Goal: Information Seeking & Learning: Understand process/instructions

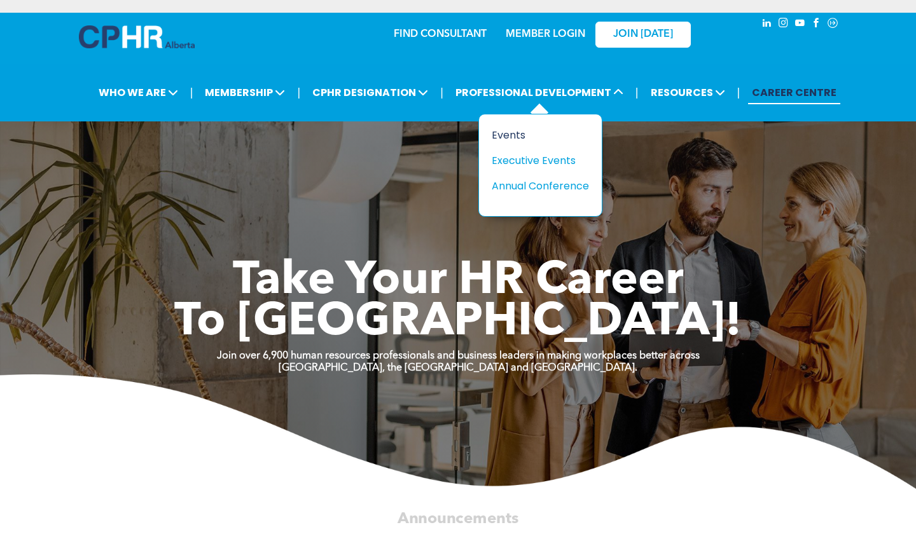
click at [503, 137] on div "Events" at bounding box center [536, 135] width 88 height 16
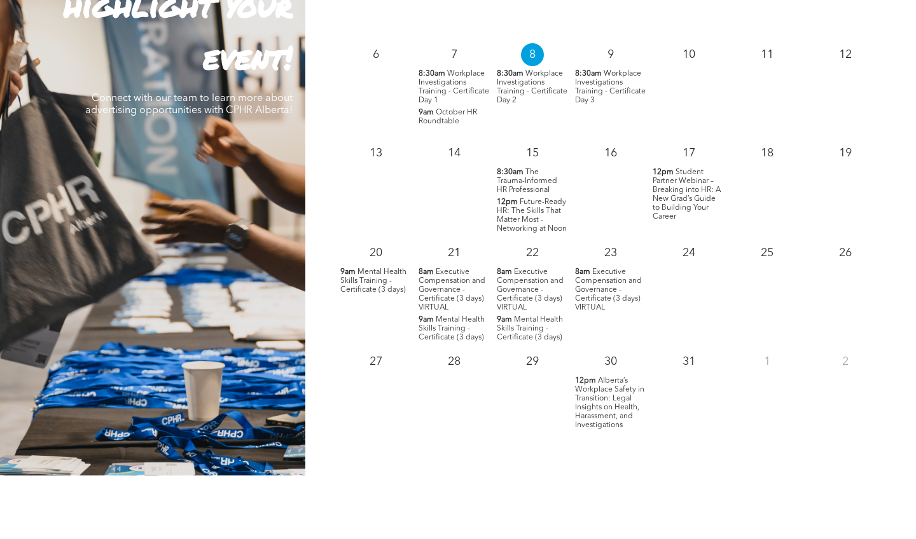
scroll to position [1280, 0]
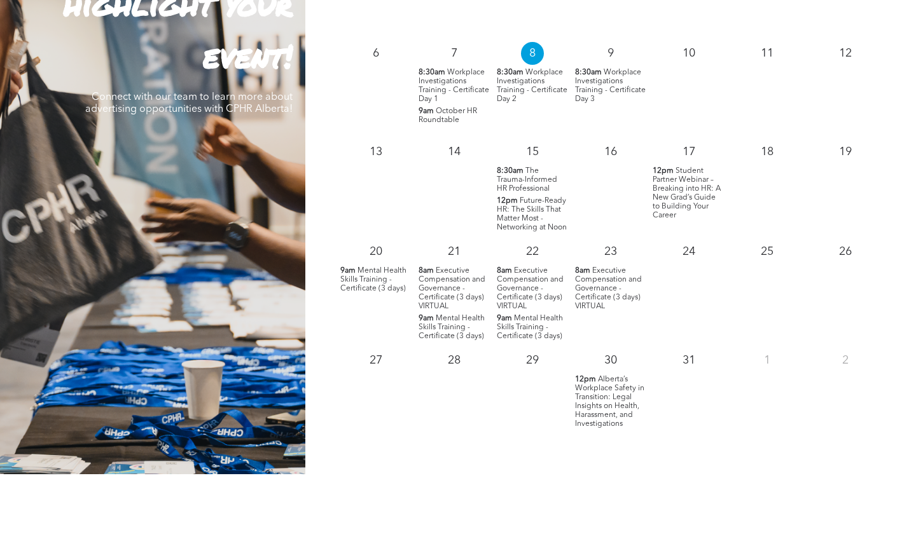
click at [604, 405] on span "Alberta’s Workplace Safety in Transition: Legal Insights on Health, Harassment,…" at bounding box center [609, 402] width 69 height 52
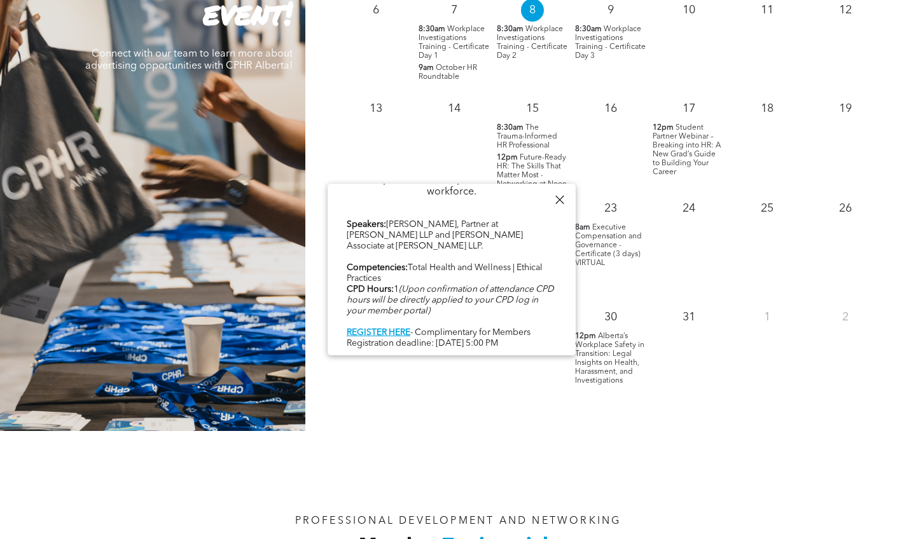
scroll to position [1328, 0]
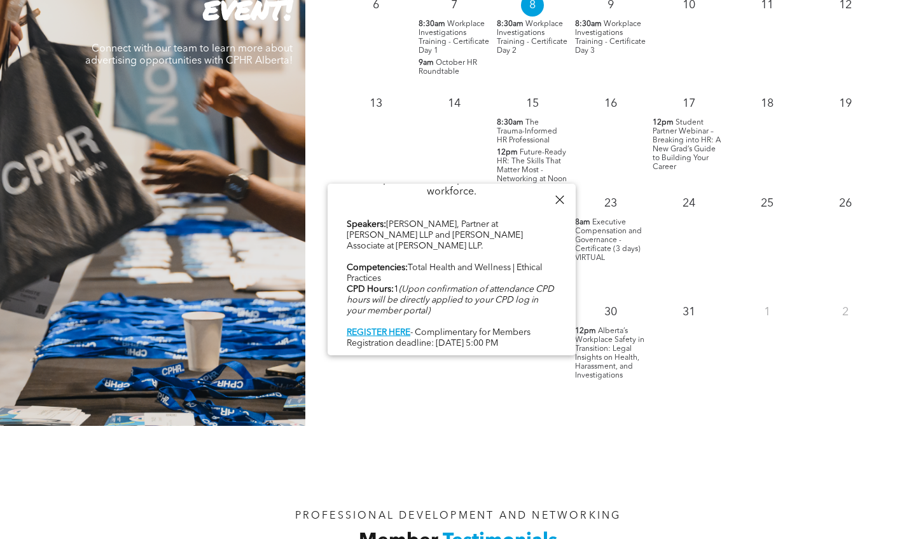
click at [562, 198] on div at bounding box center [559, 199] width 17 height 17
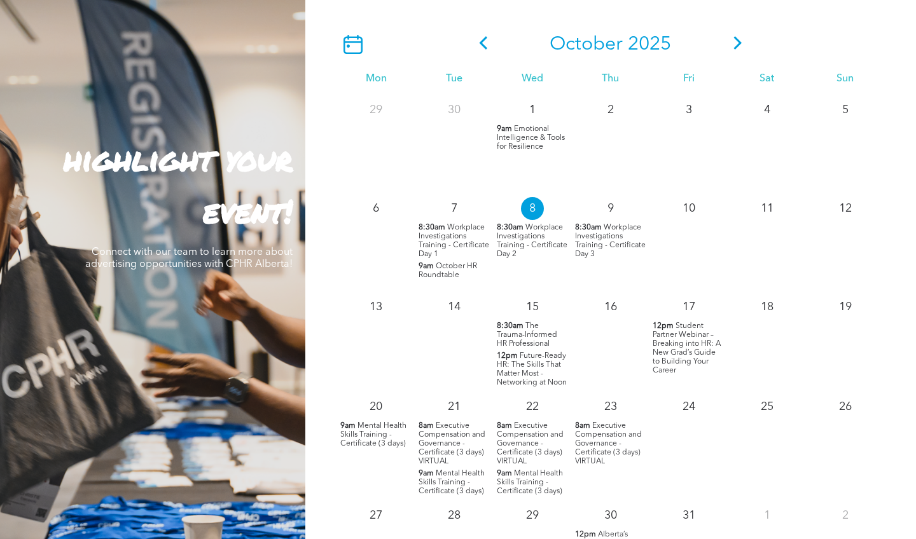
scroll to position [959, 0]
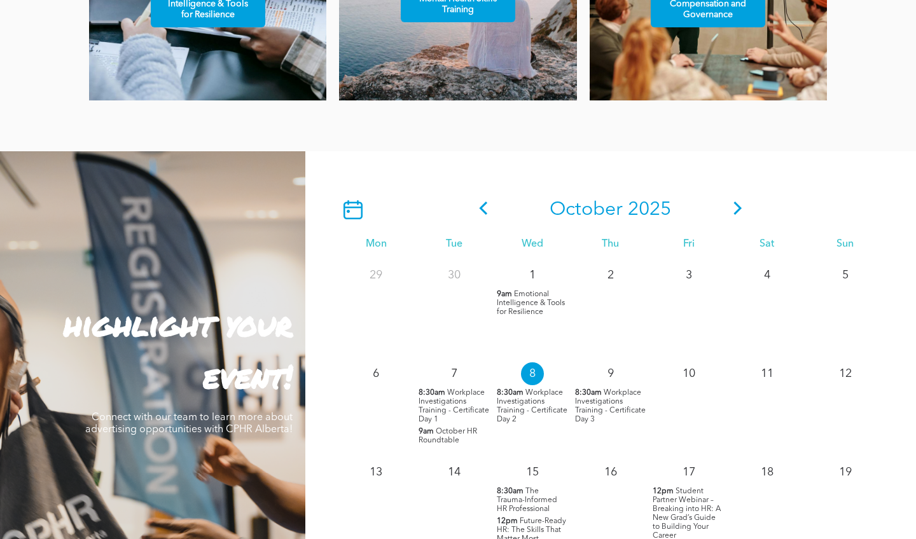
click at [742, 202] on icon at bounding box center [737, 208] width 19 height 13
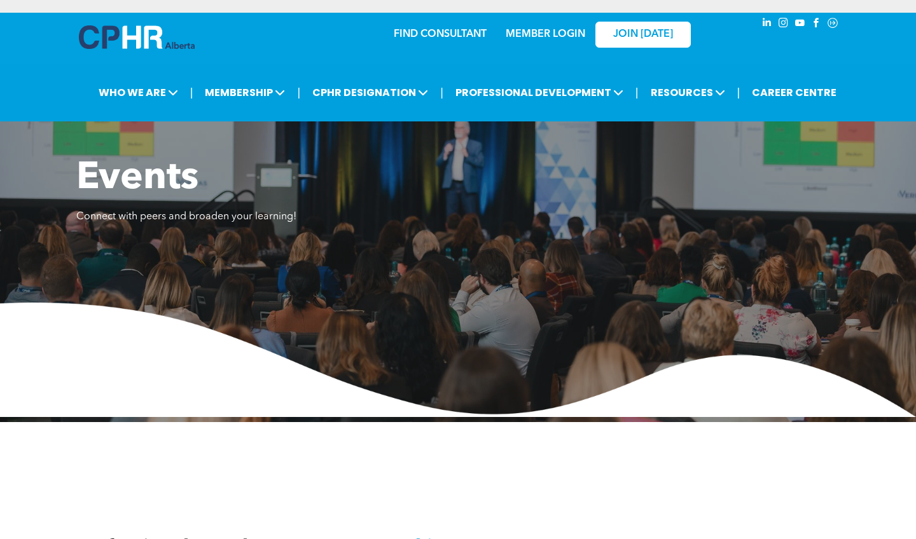
scroll to position [0, 0]
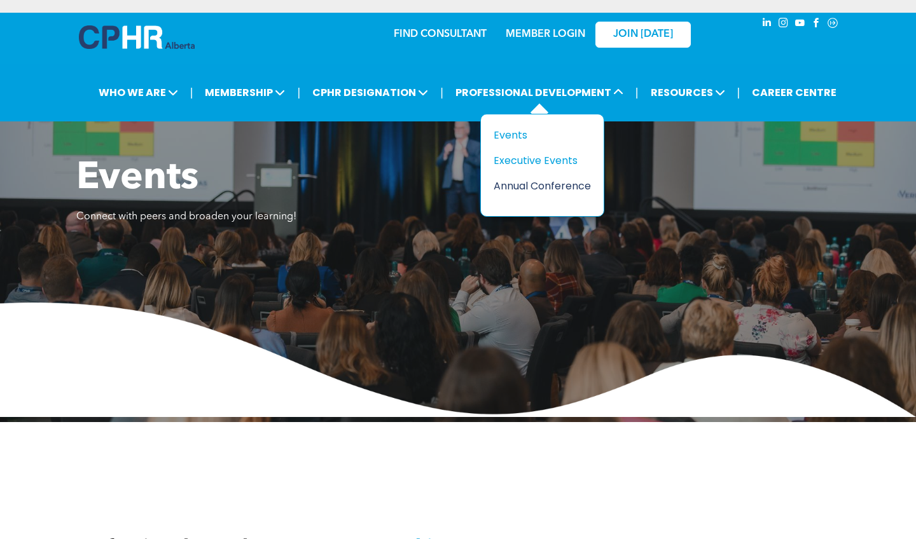
click at [534, 182] on div "Annual Conference" at bounding box center [538, 186] width 88 height 16
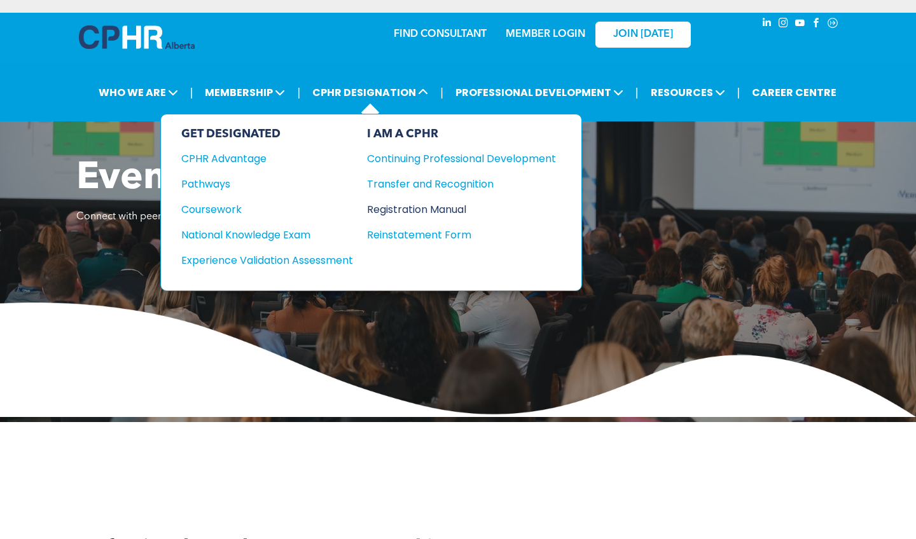
click at [417, 212] on div "Registration Manual" at bounding box center [452, 210] width 170 height 16
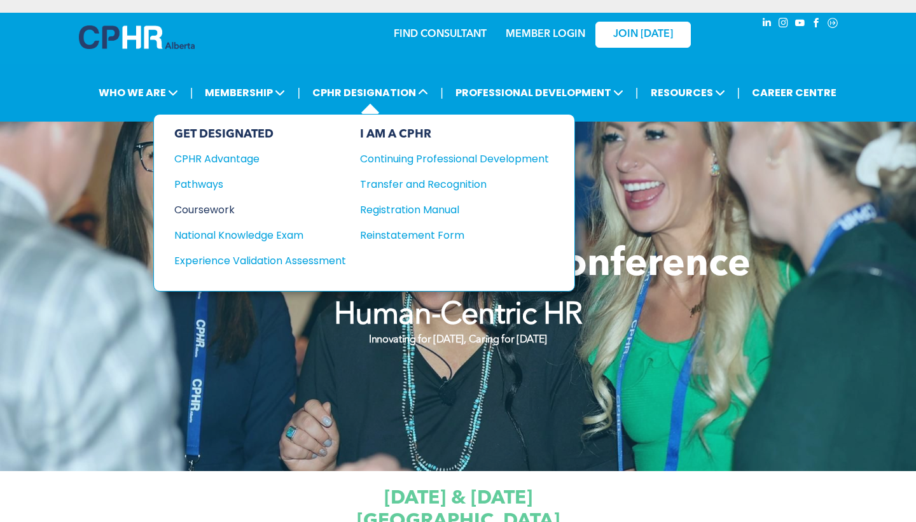
click at [220, 210] on div "Coursework" at bounding box center [251, 210] width 155 height 16
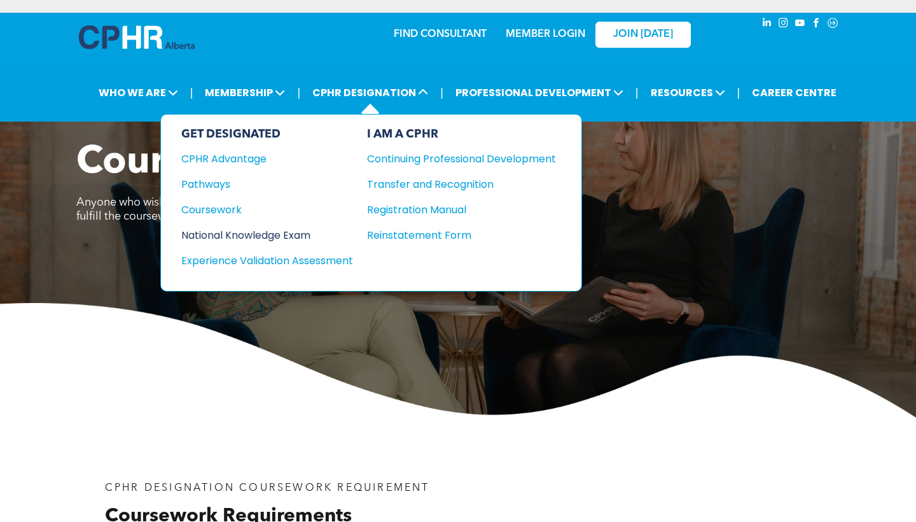
click at [205, 239] on div "National Knowledge Exam" at bounding box center [258, 235] width 155 height 16
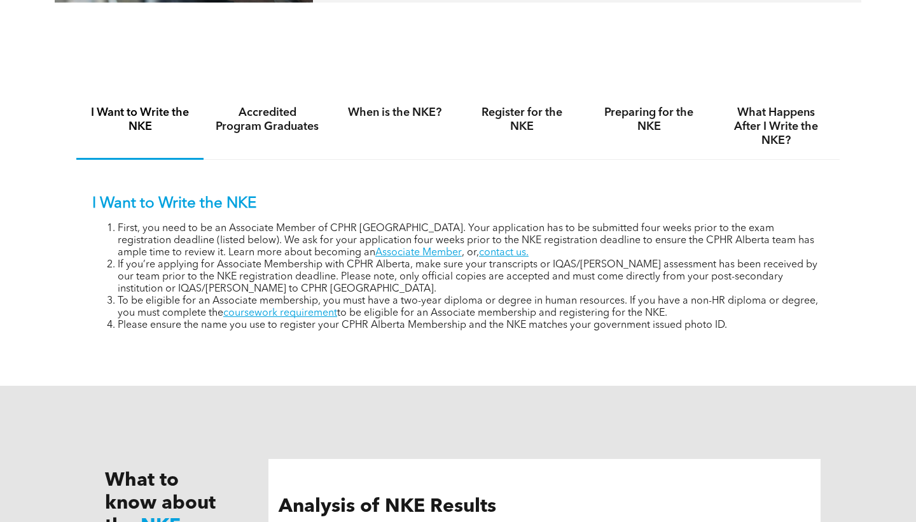
scroll to position [808, 0]
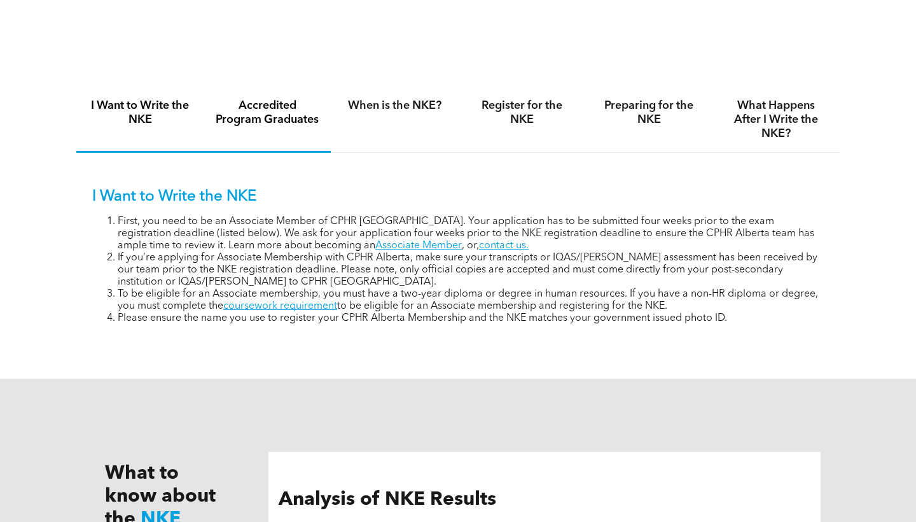
click at [280, 124] on h4 "Accredited Program Graduates" at bounding box center [267, 113] width 104 height 28
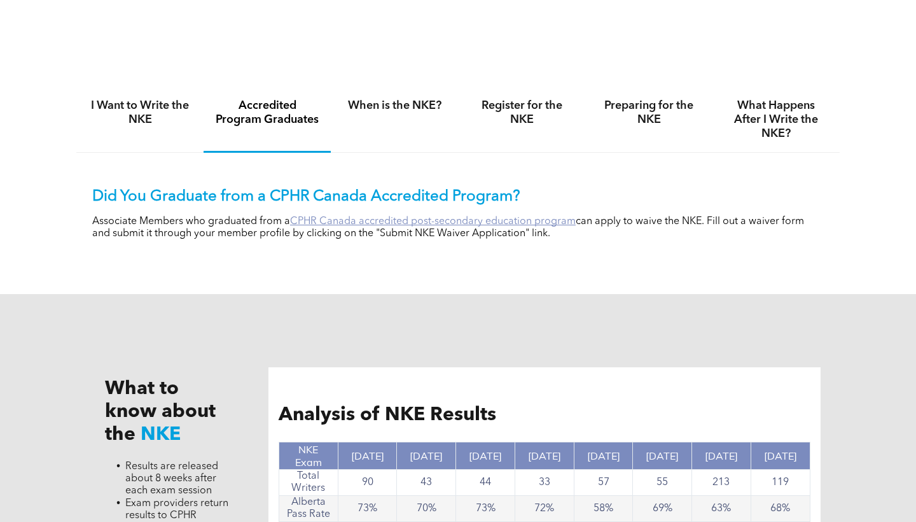
click at [332, 220] on link "CPHR Canada accredited post-secondary education program" at bounding box center [433, 221] width 286 height 10
click at [403, 110] on h4 "When is the NKE?" at bounding box center [394, 106] width 104 height 14
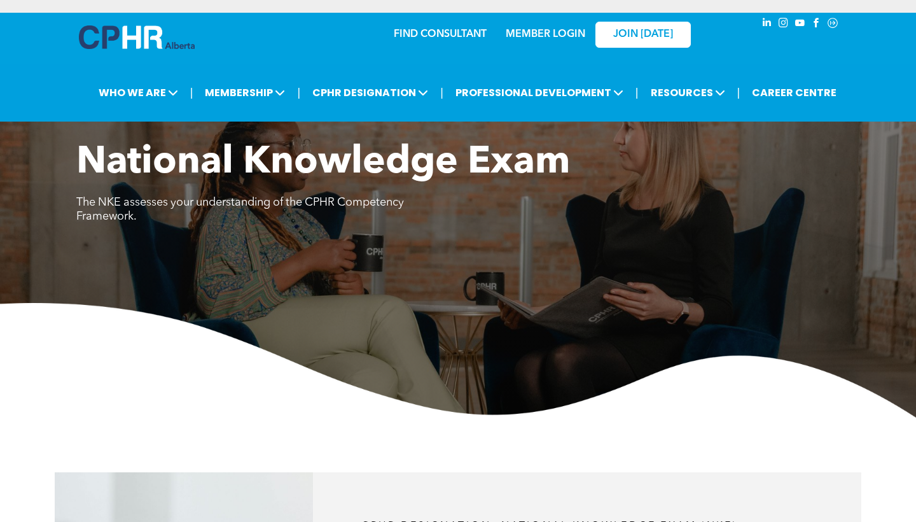
scroll to position [0, 0]
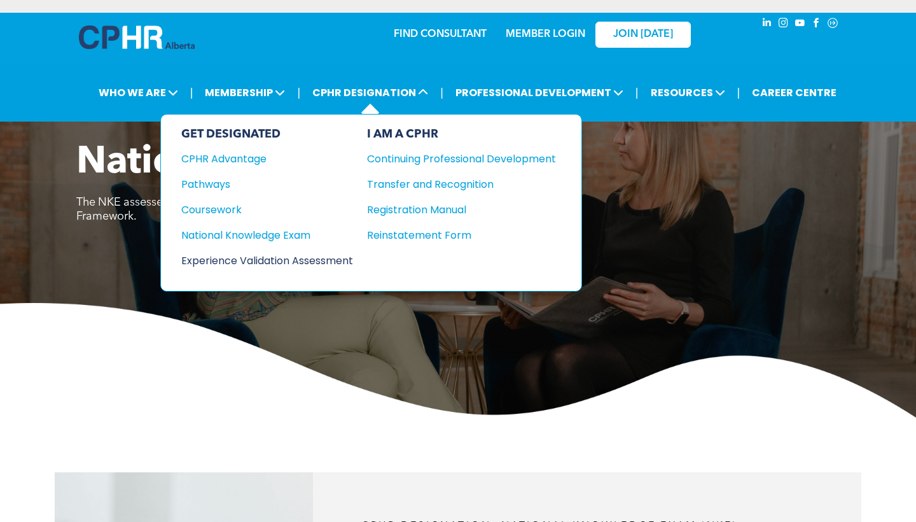
click at [211, 264] on div "Experience Validation Assessment" at bounding box center [258, 261] width 155 height 16
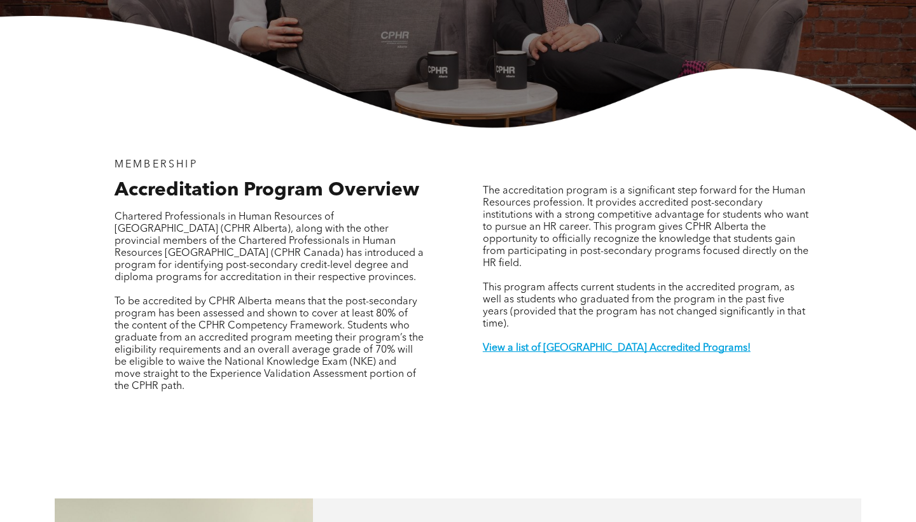
scroll to position [298, 0]
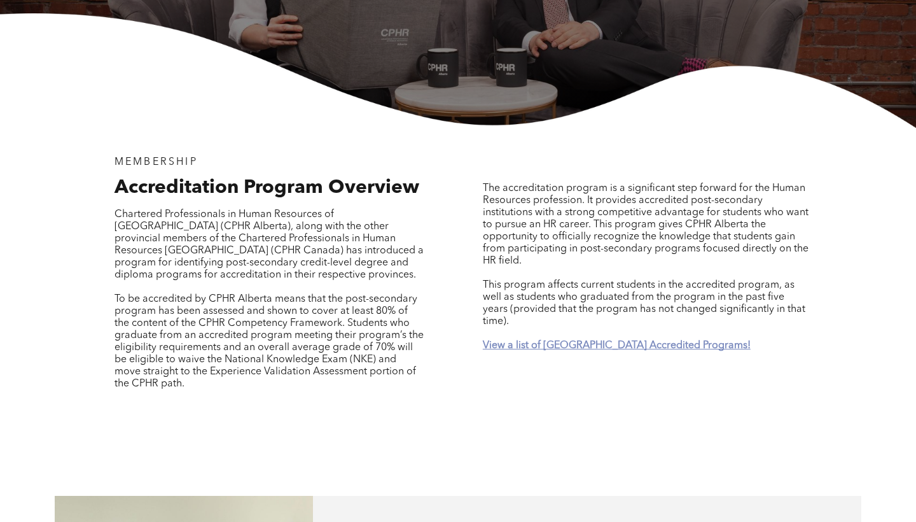
click at [534, 340] on strong "View a list of Alberta Accredited Programs!" at bounding box center [617, 345] width 268 height 10
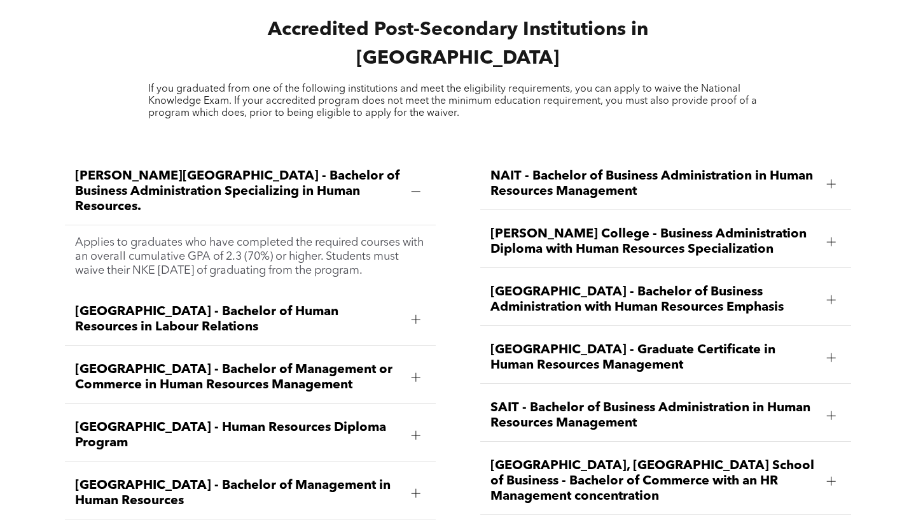
scroll to position [1678, 0]
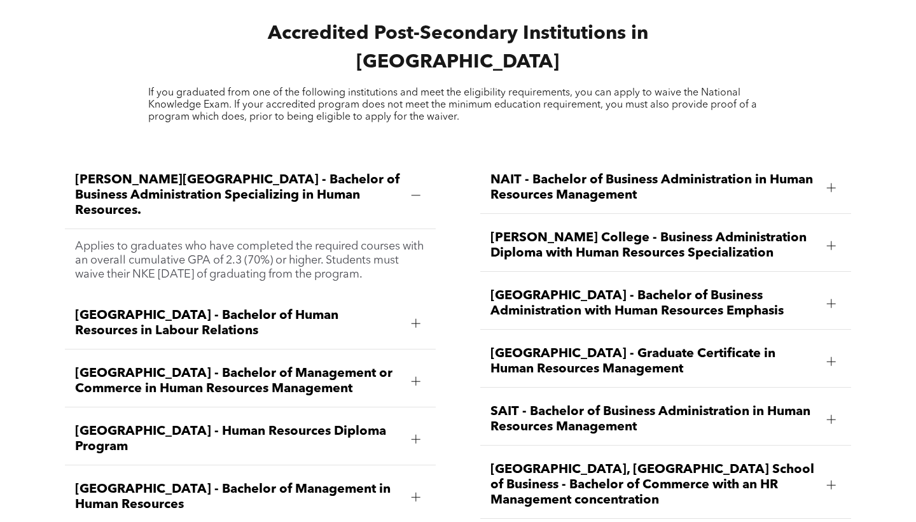
click at [412, 323] on div at bounding box center [416, 323] width 9 height 1
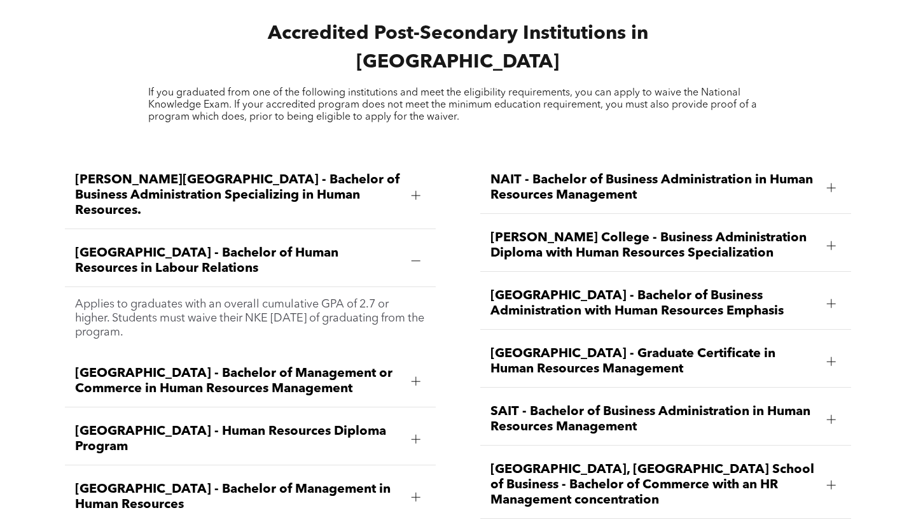
click at [415, 256] on div at bounding box center [415, 260] width 1 height 9
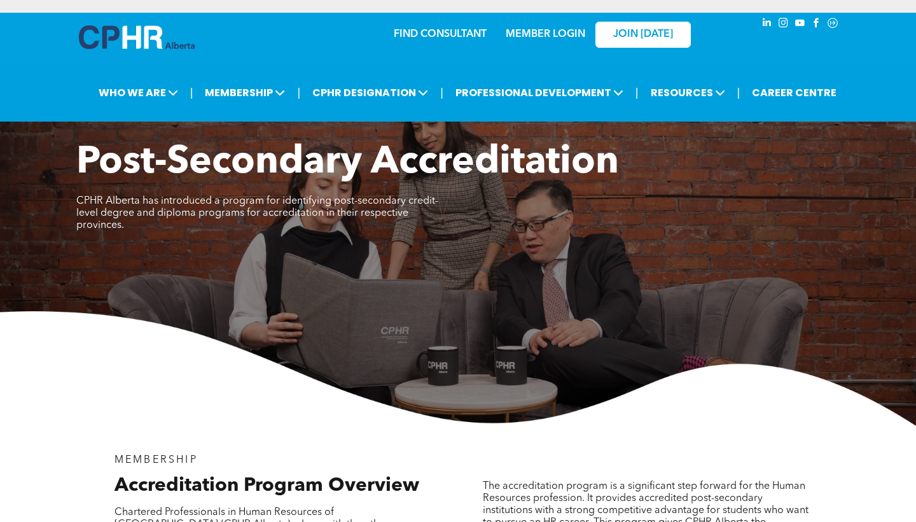
scroll to position [0, 0]
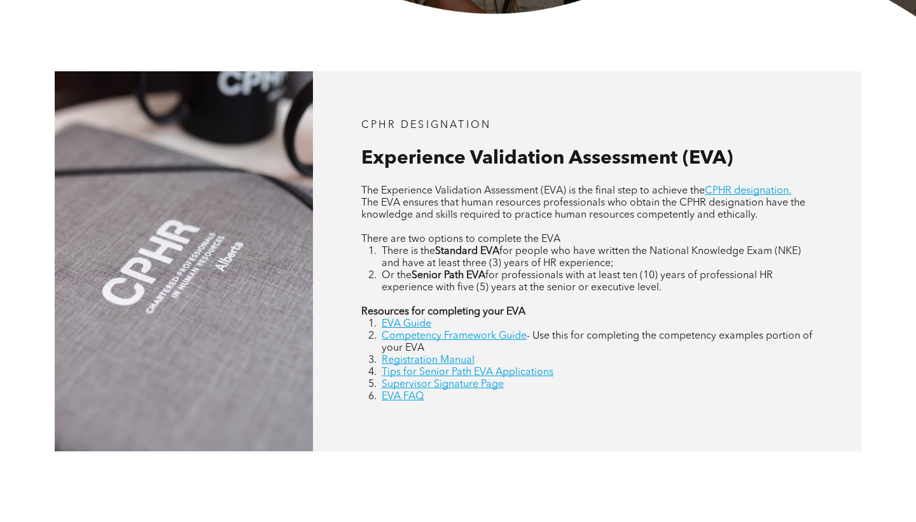
scroll to position [568, 0]
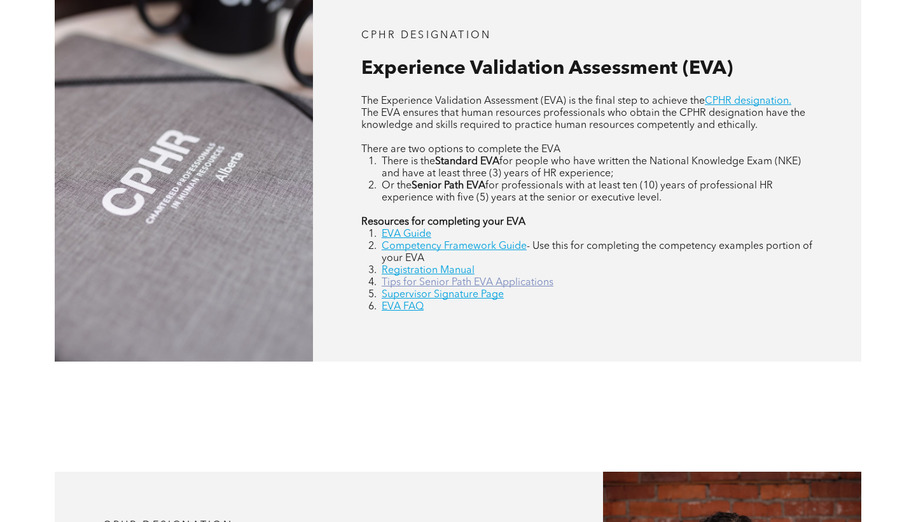
click at [458, 281] on link "Tips for Senior Path EVA Applications" at bounding box center [468, 282] width 172 height 10
click at [419, 235] on link "EVA Guide" at bounding box center [407, 234] width 50 height 10
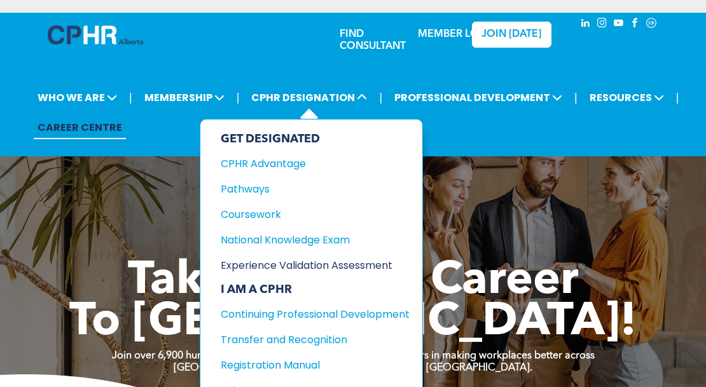
click at [316, 271] on div "Experience Validation Assessment" at bounding box center [306, 266] width 170 height 16
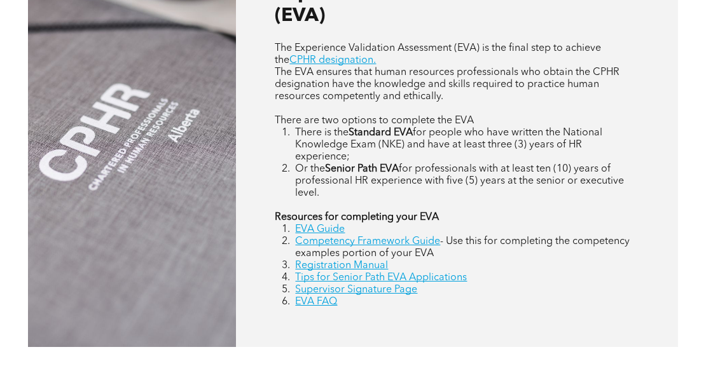
scroll to position [590, 0]
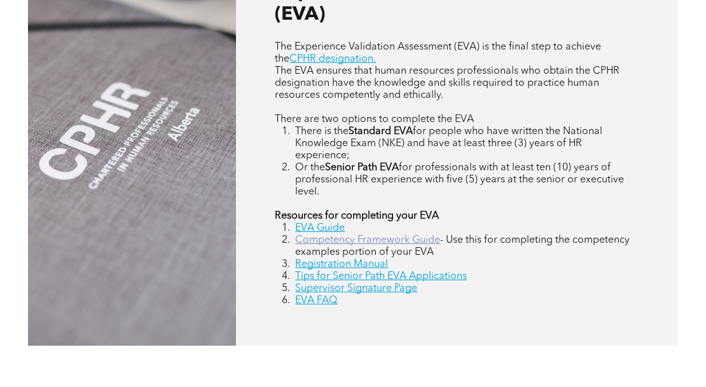
click at [362, 240] on link "Competency Framework Guide" at bounding box center [367, 240] width 145 height 10
